Goal: Task Accomplishment & Management: Manage account settings

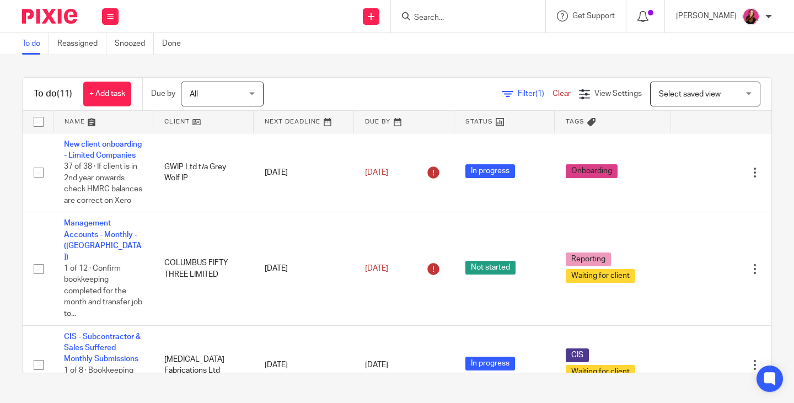
click at [649, 15] on icon at bounding box center [643, 16] width 11 height 11
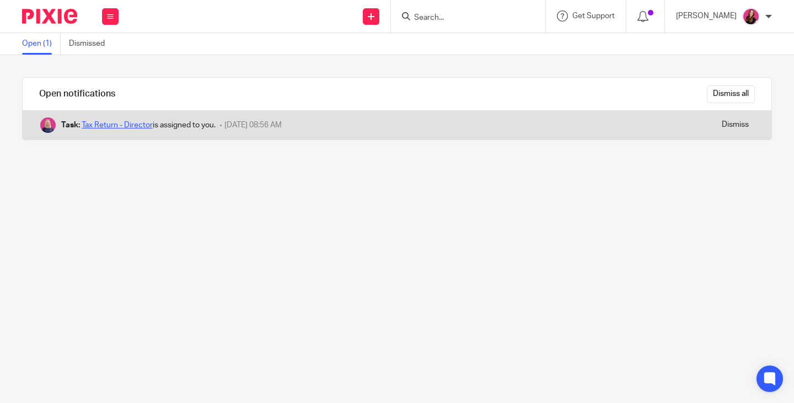
click at [149, 125] on link "Tax Return - Director" at bounding box center [117, 125] width 71 height 8
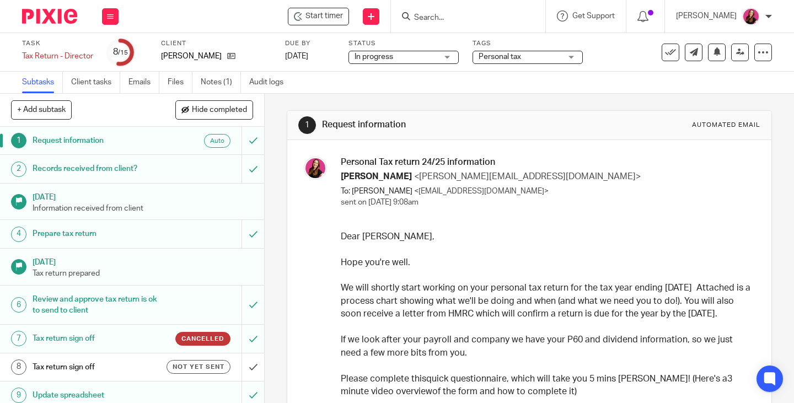
scroll to position [110, 0]
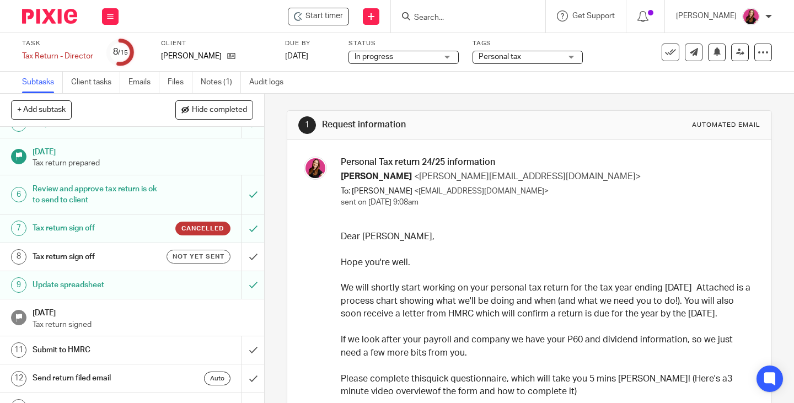
click at [89, 190] on h1 "Review and approve tax return is ok to send to client" at bounding box center [99, 195] width 132 height 28
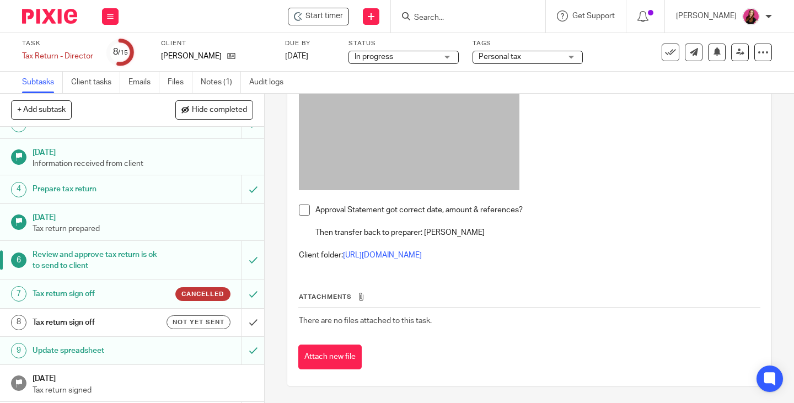
scroll to position [110, 0]
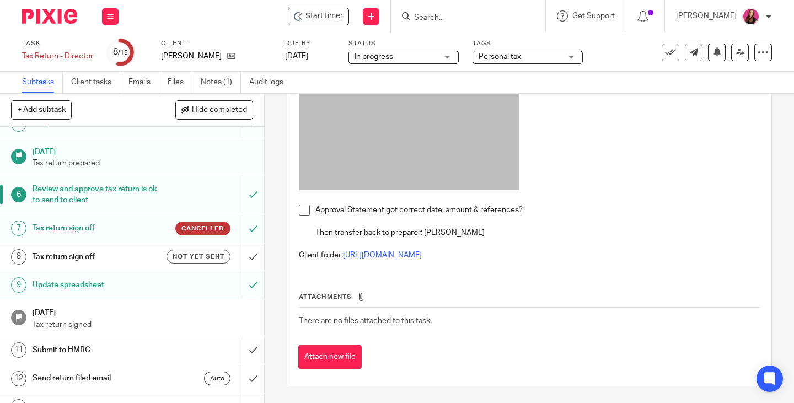
click at [110, 262] on h1 "Tax return sign off" at bounding box center [99, 257] width 132 height 17
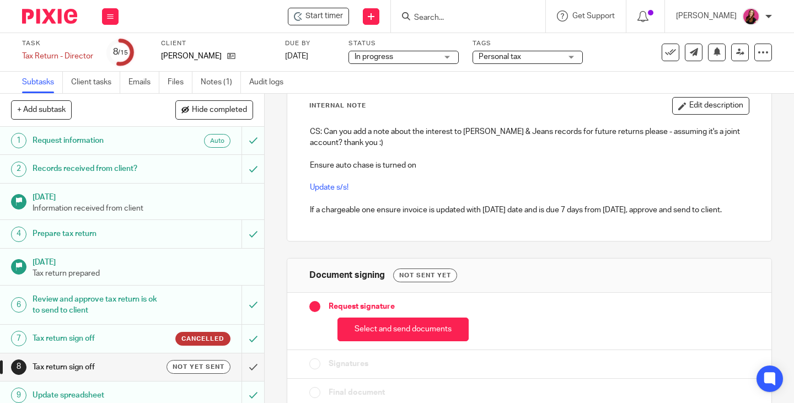
scroll to position [87, 0]
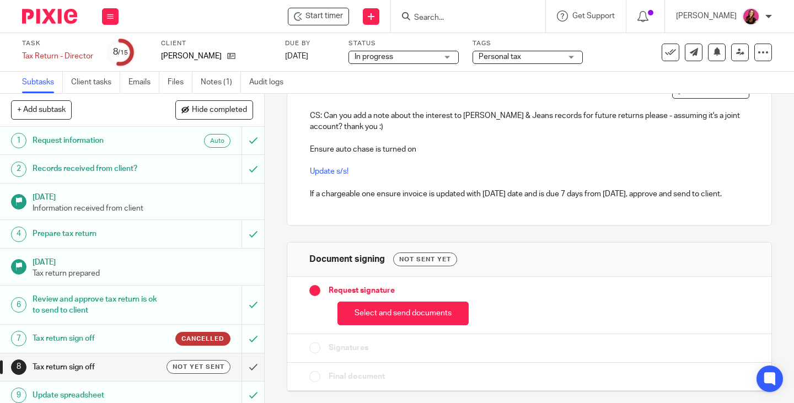
click at [450, 316] on button "Select and send documents" at bounding box center [403, 314] width 131 height 24
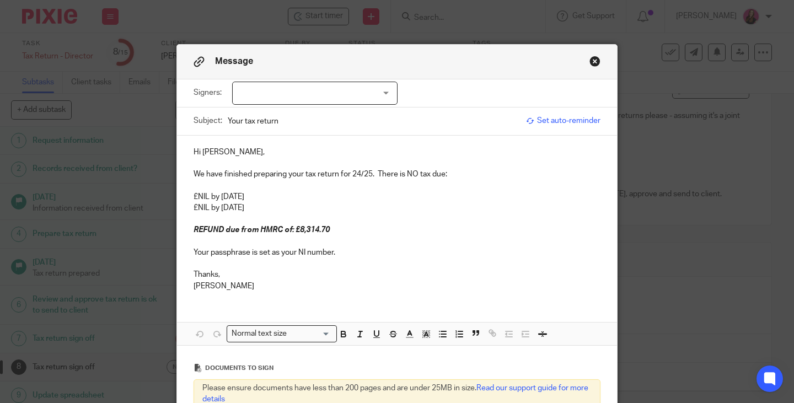
click at [566, 122] on span "Set auto-reminder" at bounding box center [563, 120] width 74 height 11
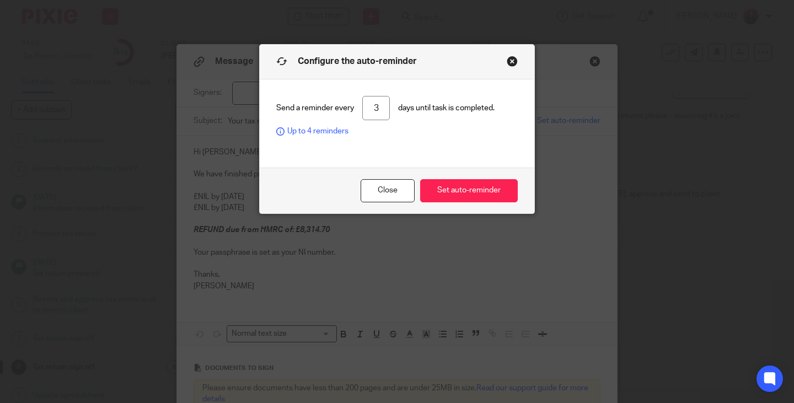
click at [464, 193] on button "Set auto-reminder" at bounding box center [469, 191] width 98 height 24
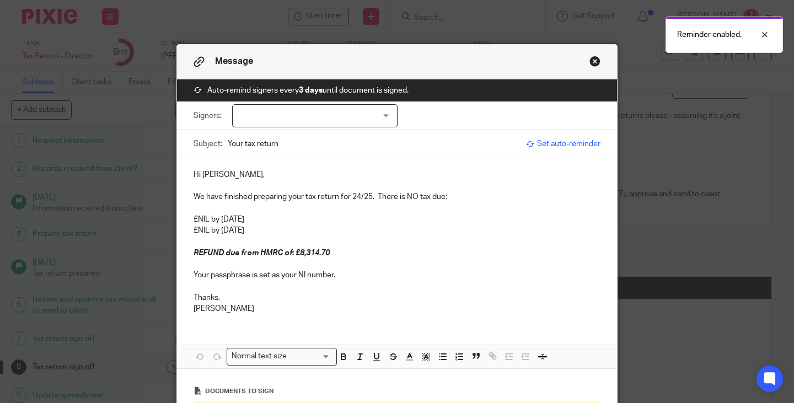
click at [379, 113] on div at bounding box center [314, 115] width 165 height 23
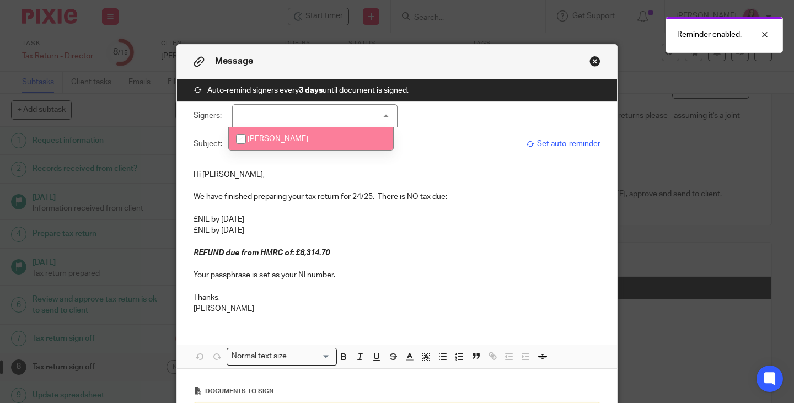
click at [323, 137] on li "Steve Robson" at bounding box center [311, 138] width 164 height 23
checkbox input "true"
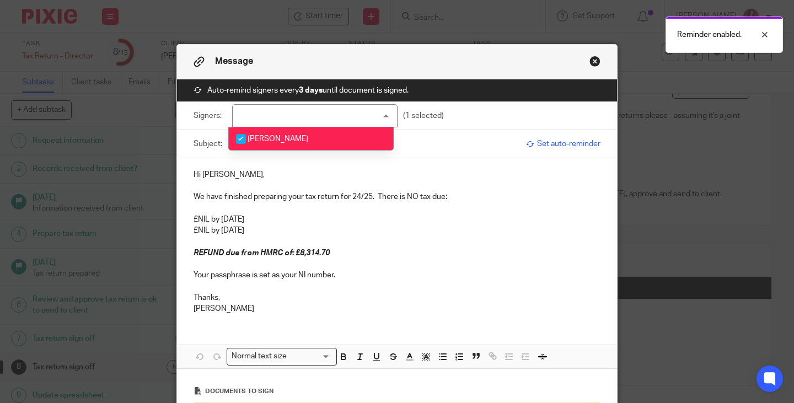
drag, startPoint x: 329, startPoint y: 250, endPoint x: 349, endPoint y: 244, distance: 20.9
click at [330, 250] on p "REFUND due from HMRC of: £8,314.70" at bounding box center [397, 253] width 407 height 11
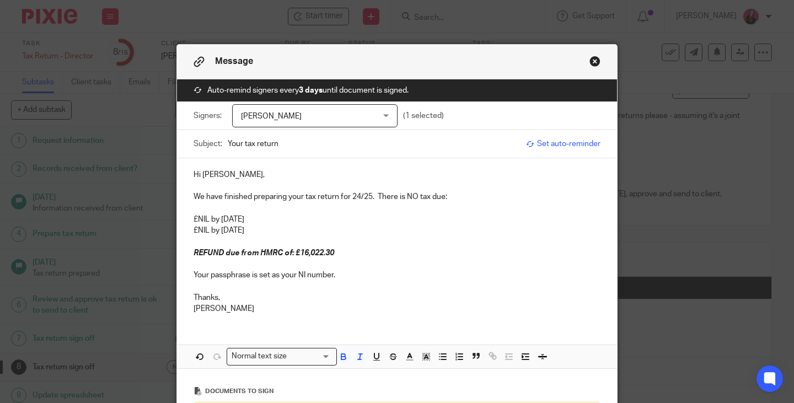
click at [376, 307] on p "Michaela" at bounding box center [397, 308] width 407 height 11
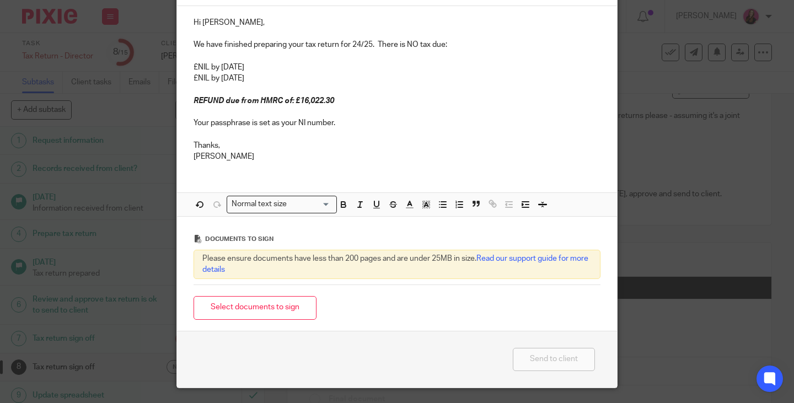
scroll to position [182, 0]
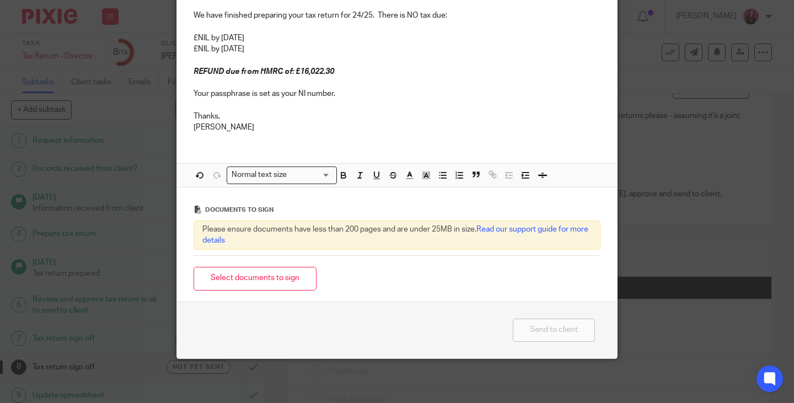
click at [284, 289] on button "Select documents to sign" at bounding box center [255, 279] width 123 height 24
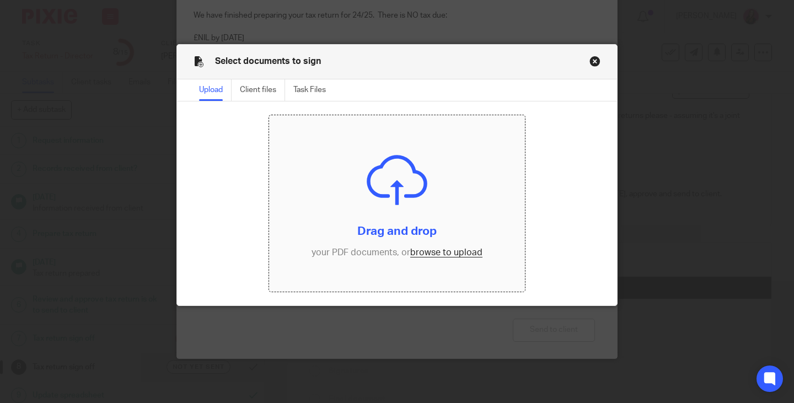
click at [435, 254] on input "file" at bounding box center [397, 203] width 256 height 177
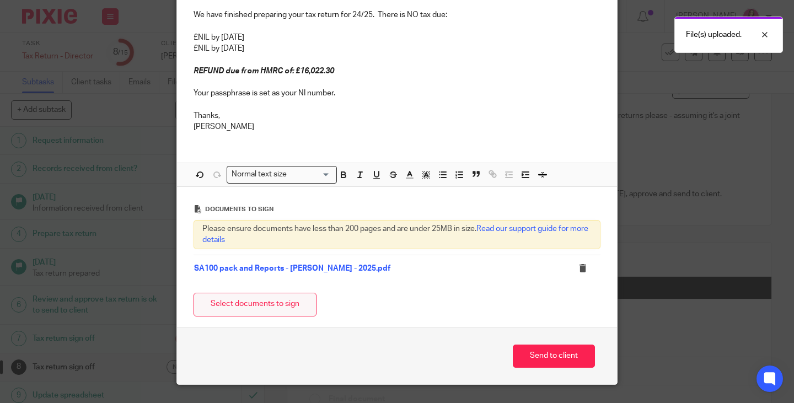
click at [307, 305] on button "Select documents to sign" at bounding box center [255, 305] width 123 height 24
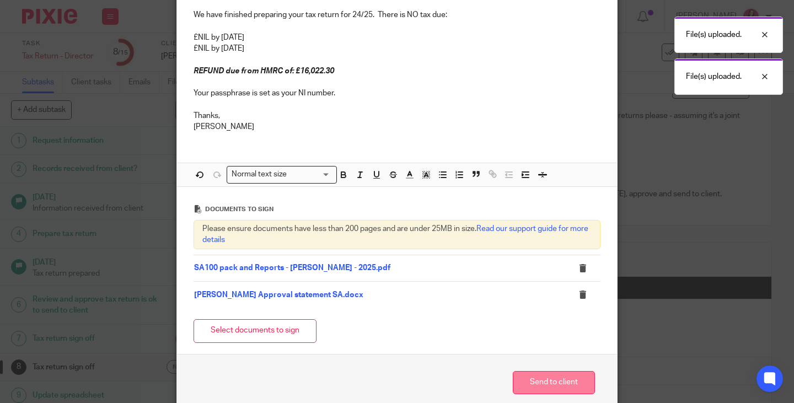
click at [544, 380] on button "Send to client" at bounding box center [554, 383] width 82 height 24
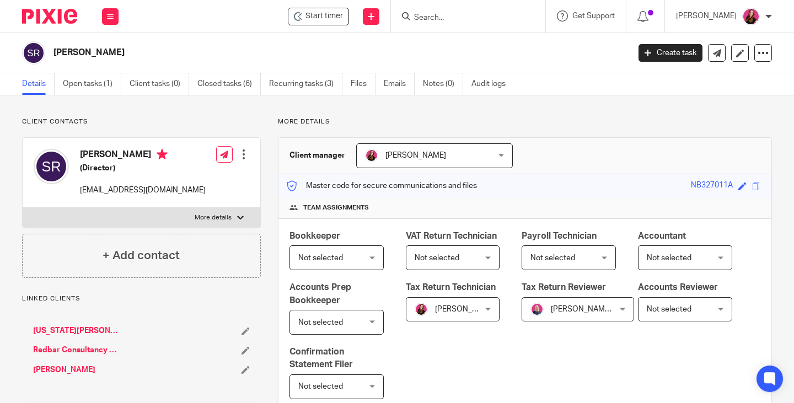
scroll to position [386, 0]
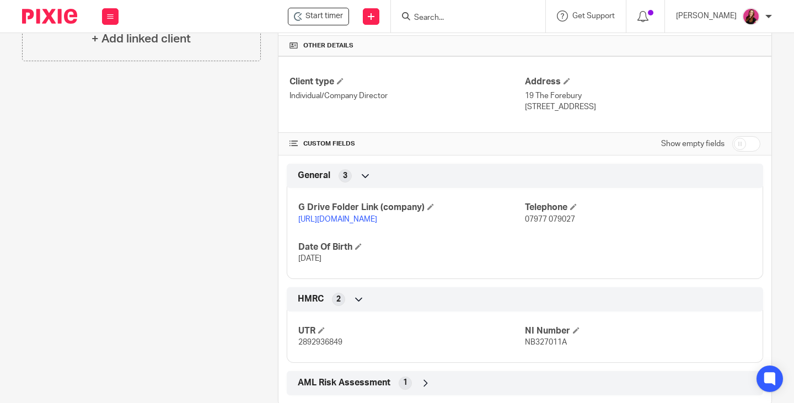
drag, startPoint x: 0, startPoint y: 0, endPoint x: 431, endPoint y: 233, distance: 490.2
click at [377, 223] on link "https://drive.google.com/drive/folders/1yusOzgy8kdrF1b09fbR3d6OxyP2rxiUD?usp=dr…" at bounding box center [337, 220] width 79 height 8
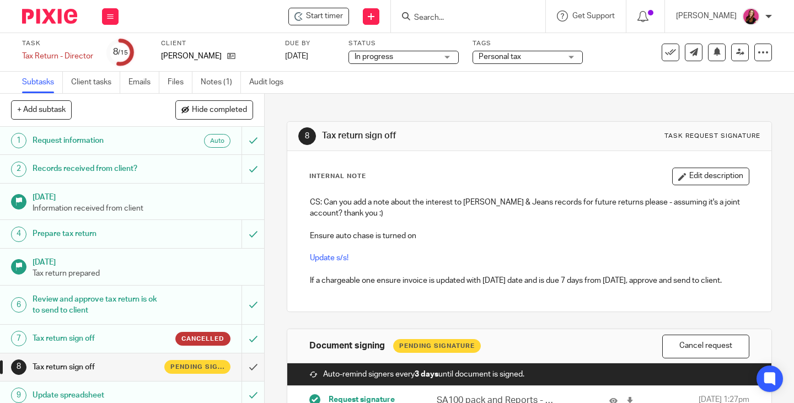
click at [521, 61] on span "Personal tax" at bounding box center [520, 57] width 83 height 12
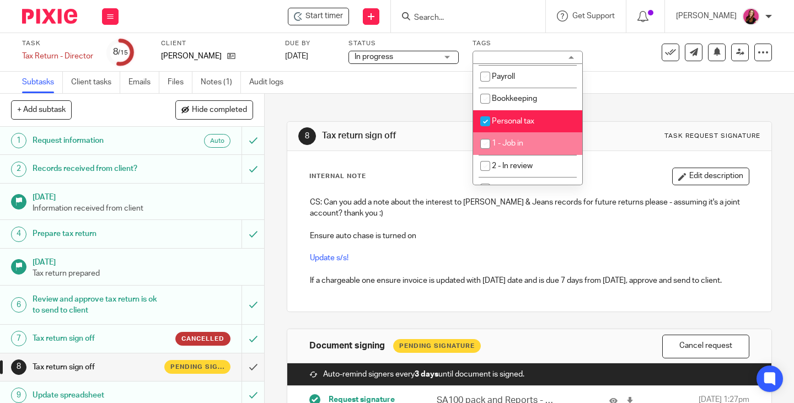
scroll to position [165, 0]
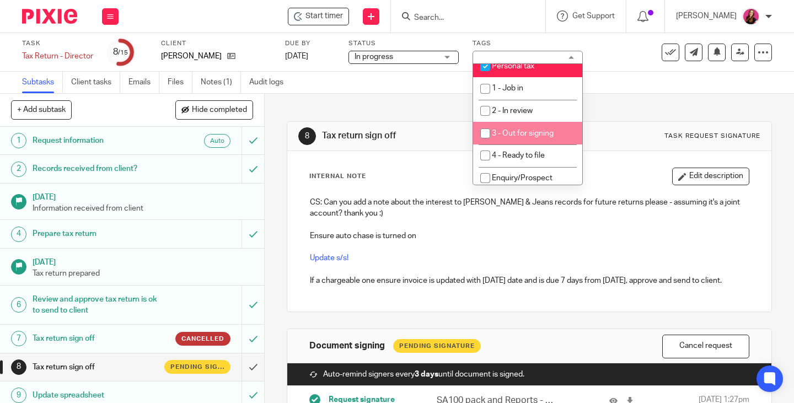
click at [528, 141] on li "3 - Out for signing" at bounding box center [527, 133] width 109 height 23
checkbox input "true"
click at [622, 106] on div "8 Tax return sign off Task request signature Internal Note Edit description CS:…" at bounding box center [529, 331] width 485 height 474
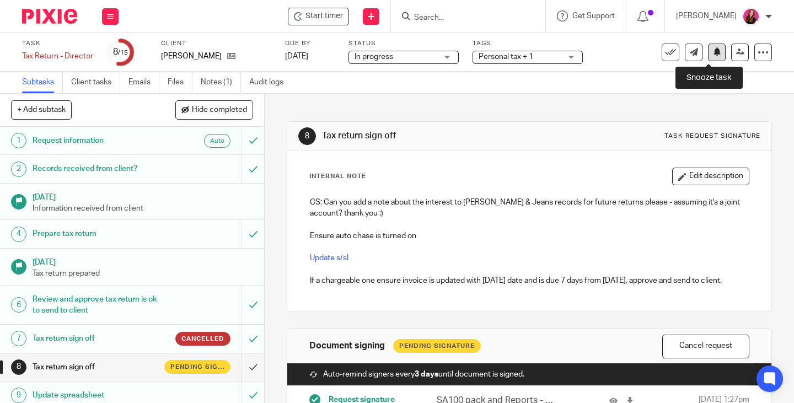
click at [713, 54] on icon at bounding box center [717, 51] width 8 height 8
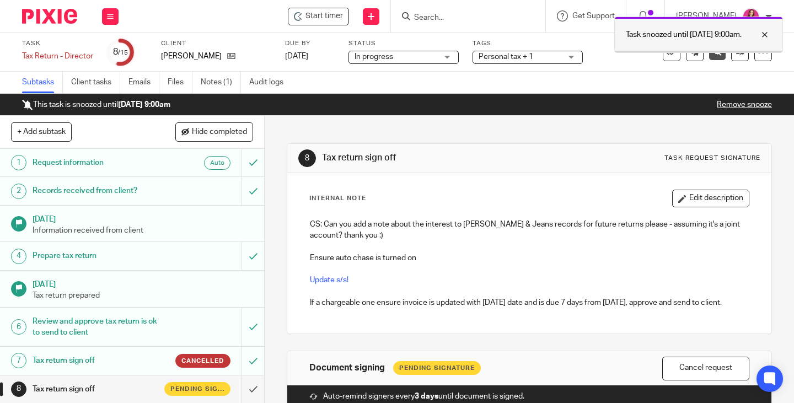
drag, startPoint x: 766, startPoint y: 33, endPoint x: 748, endPoint y: 19, distance: 22.8
click at [766, 33] on div at bounding box center [757, 34] width 30 height 13
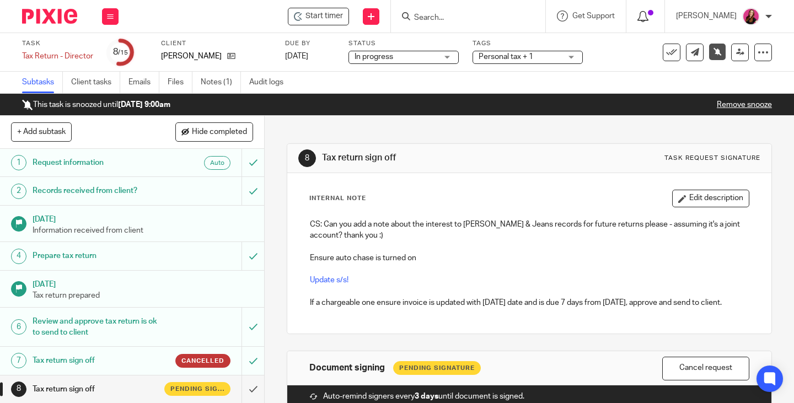
click at [649, 19] on icon at bounding box center [643, 16] width 11 height 11
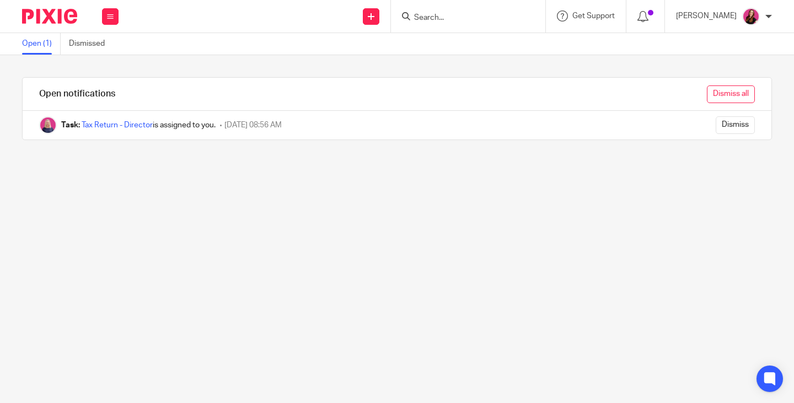
click at [709, 97] on input "Dismiss all" at bounding box center [731, 95] width 48 height 18
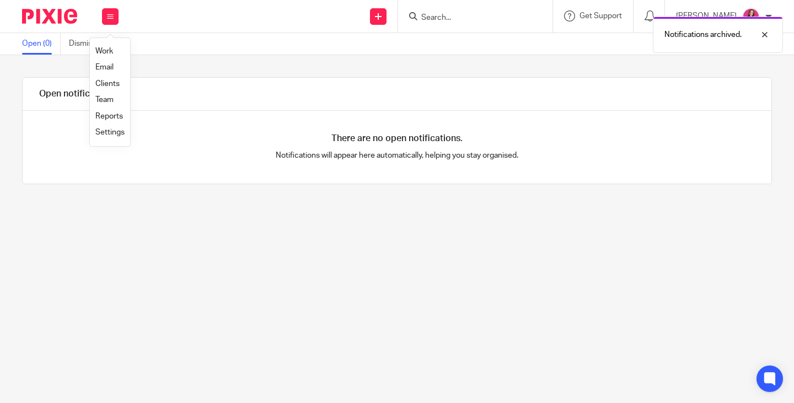
click at [108, 52] on link "Work" at bounding box center [104, 51] width 18 height 8
